Goal: Transaction & Acquisition: Purchase product/service

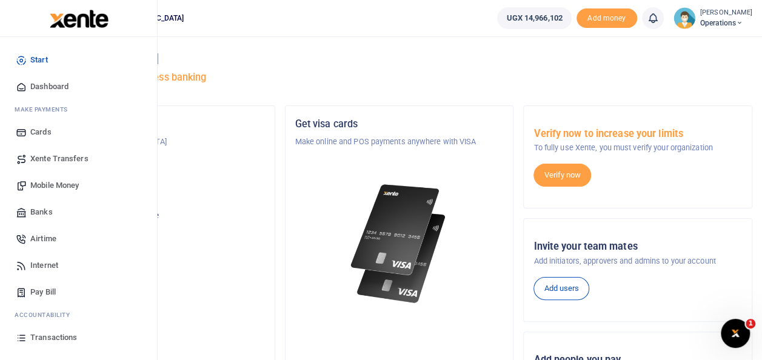
click at [57, 340] on span "Transactions" at bounding box center [53, 338] width 47 height 12
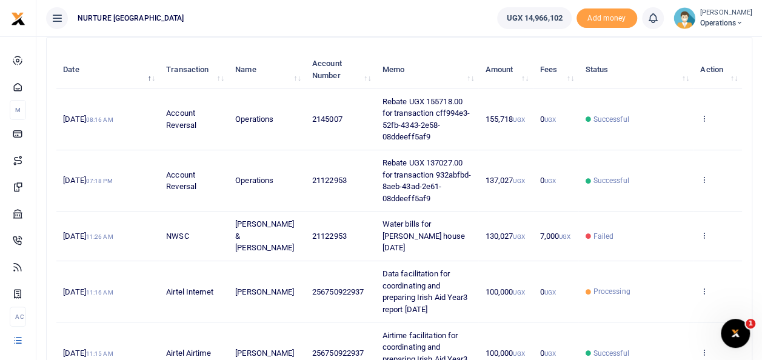
scroll to position [135, 0]
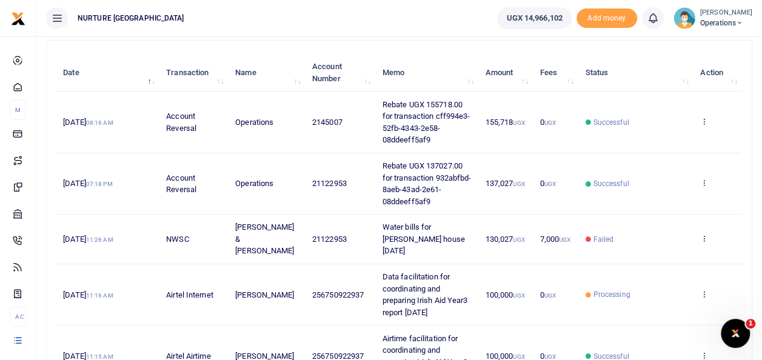
click at [689, 281] on td "Processing" at bounding box center [636, 294] width 115 height 61
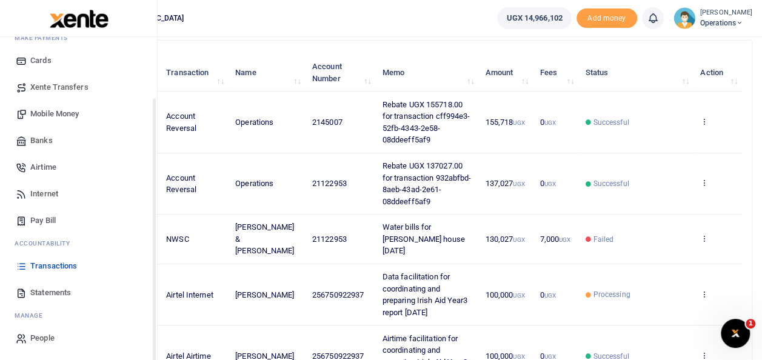
scroll to position [72, 0]
click at [58, 289] on span "Statements" at bounding box center [50, 292] width 41 height 12
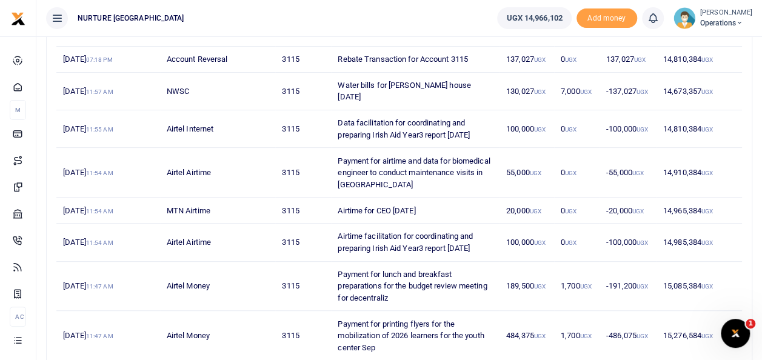
scroll to position [194, 0]
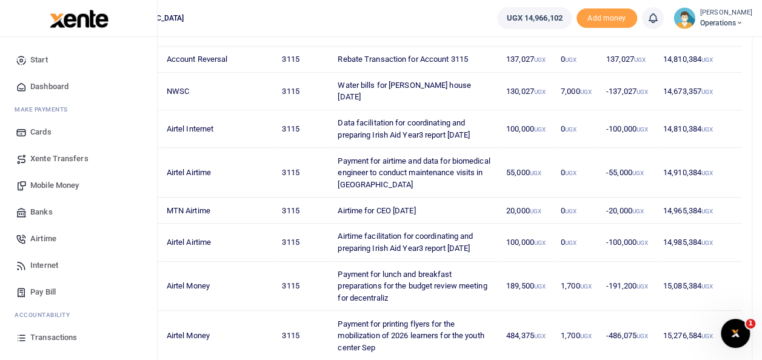
click at [49, 286] on span "Pay Bill" at bounding box center [42, 292] width 25 height 12
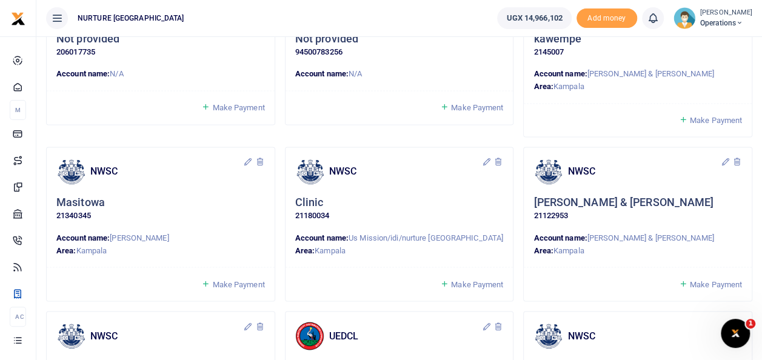
scroll to position [921, 0]
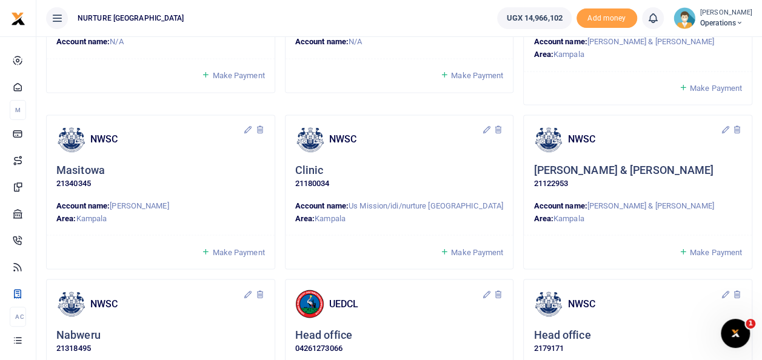
click at [707, 247] on span "Make Payment" at bounding box center [716, 251] width 52 height 9
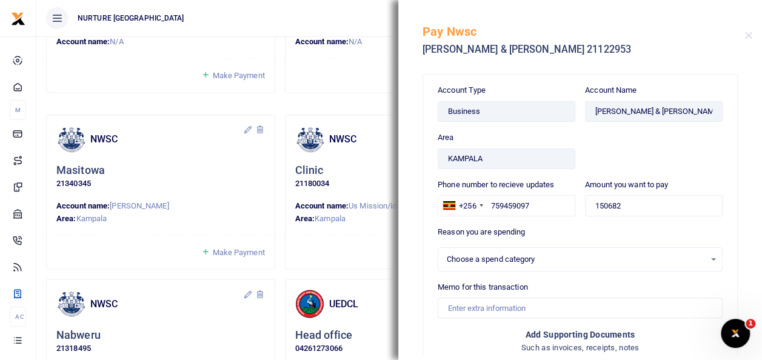
select select
click at [215, 156] on div "NWSC Masitowa 21340345 Account name: Nabasirye Sarah Area: Kampala" at bounding box center [161, 174] width 228 height 119
click at [748, 35] on button "Close" at bounding box center [749, 36] width 8 height 8
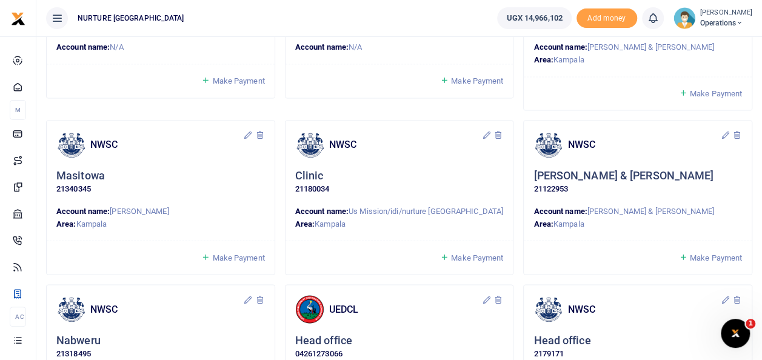
scroll to position [920, 0]
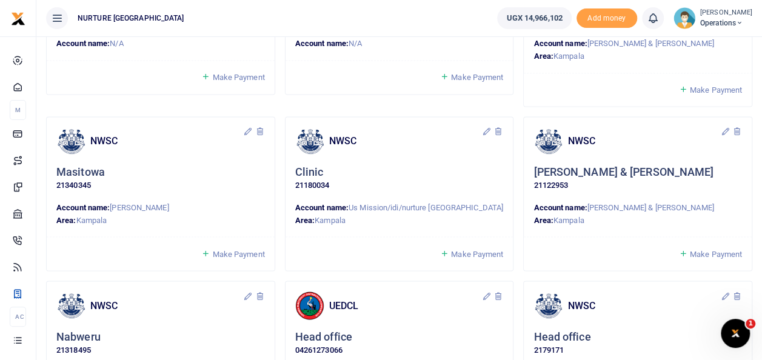
click at [466, 252] on span "Make Payment" at bounding box center [477, 253] width 52 height 9
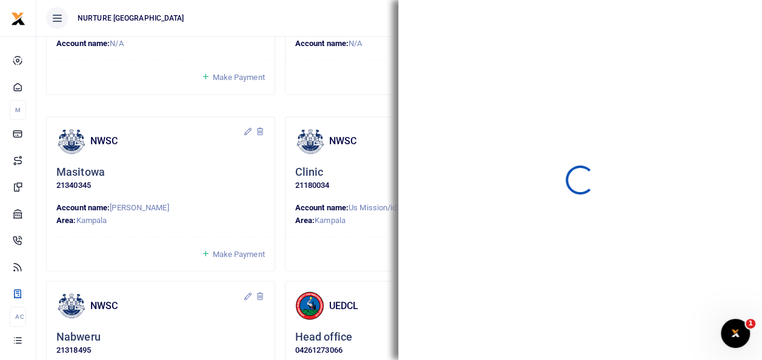
click at [226, 117] on div "NWSC Masitowa 21340345 Account name: Nabasirye Sarah Area: Kampala" at bounding box center [161, 176] width 228 height 119
click at [279, 140] on div "NWSC Masitowa 21340345 Account name: Nabasirye Sarah Area: Kampala Make Payment" at bounding box center [160, 198] width 239 height 164
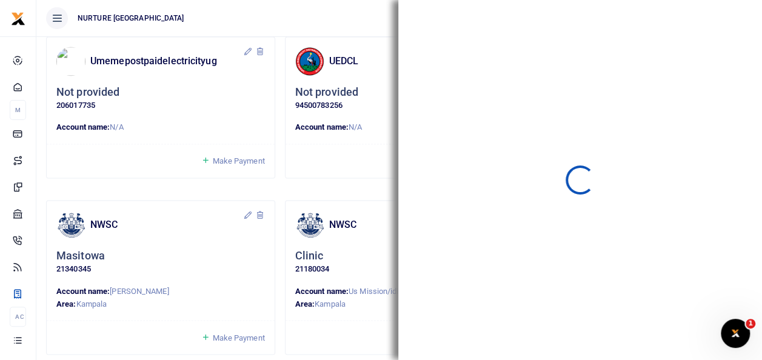
scroll to position [830, 0]
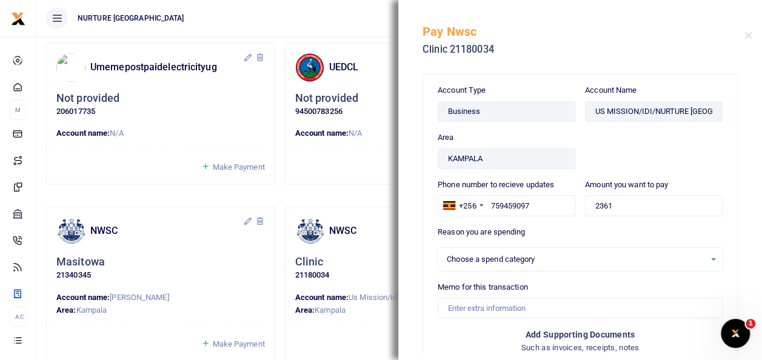
select select
click at [751, 32] on button "Close" at bounding box center [749, 36] width 8 height 8
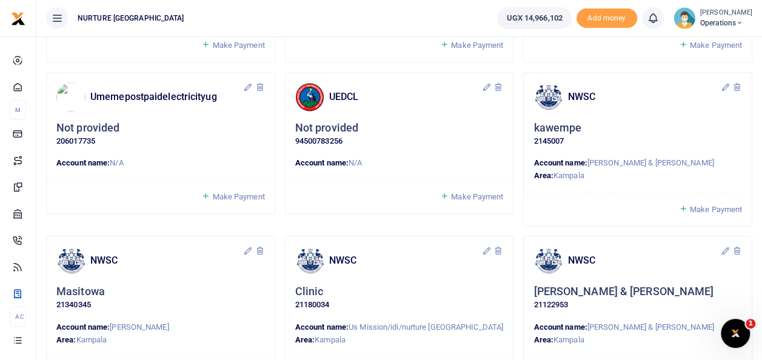
scroll to position [799, 0]
click at [706, 206] on span "Make Payment" at bounding box center [716, 210] width 52 height 9
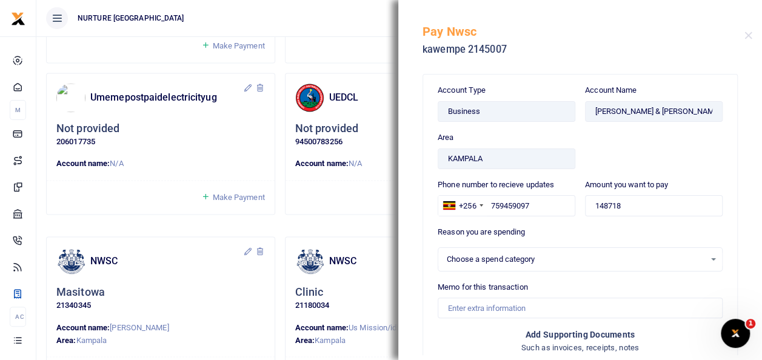
select select
click at [472, 306] on input "Memo for this transaction" at bounding box center [580, 308] width 285 height 21
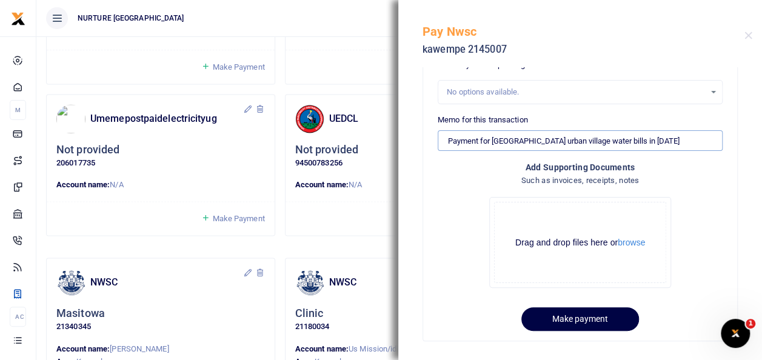
scroll to position [170, 0]
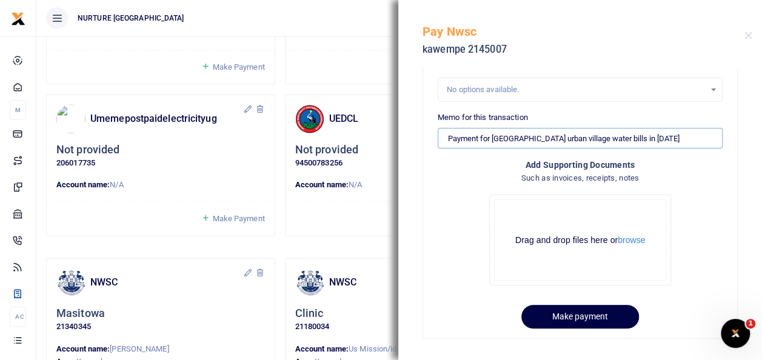
type input "Payment for Kawempe urban village water bills in September 2025"
click at [609, 312] on button "Make payment" at bounding box center [581, 317] width 118 height 24
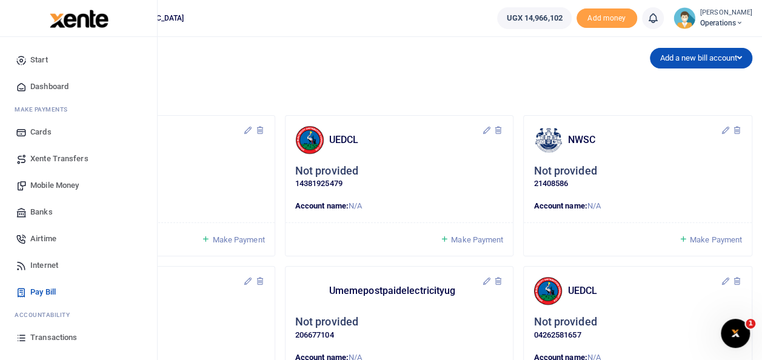
scroll to position [72, 0]
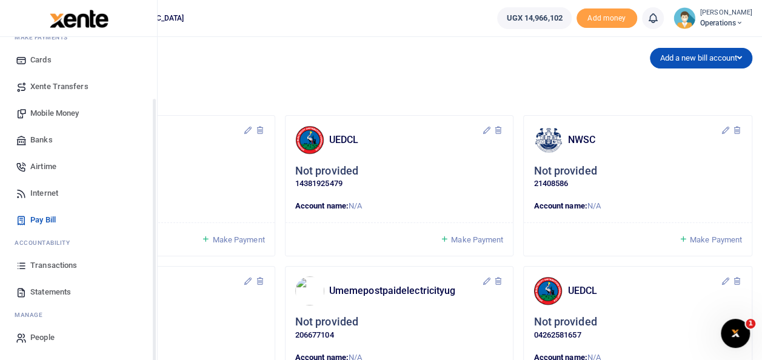
click at [61, 303] on link "Statements" at bounding box center [79, 292] width 138 height 27
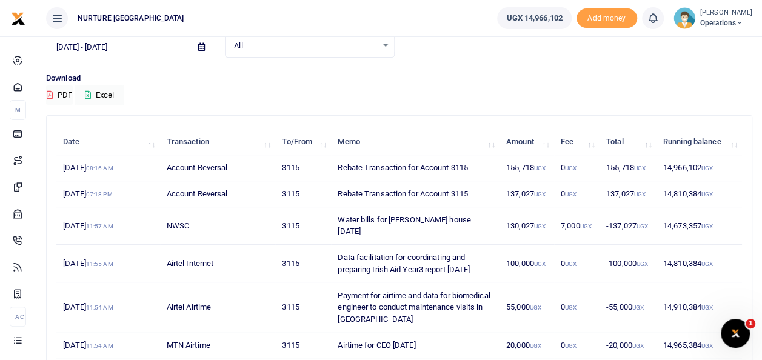
scroll to position [67, 0]
